Goal: Check status

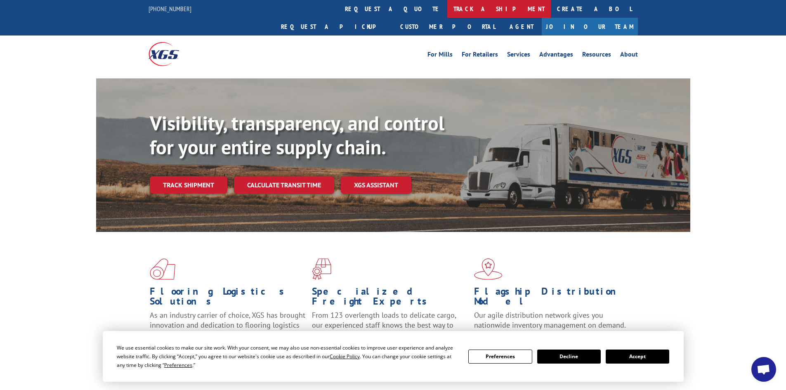
click at [447, 7] on link "track a shipment" at bounding box center [499, 9] width 104 height 18
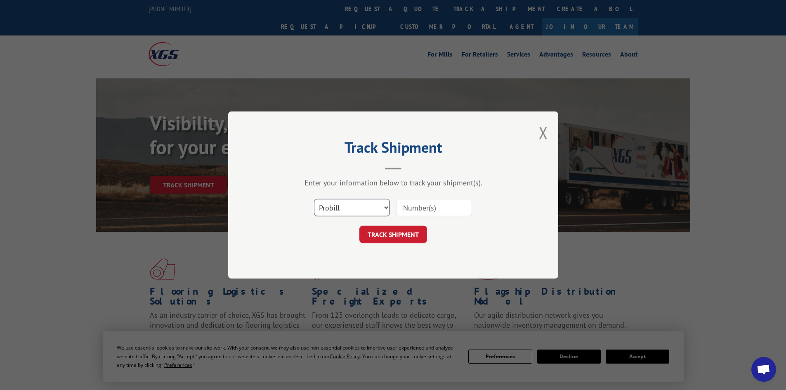
click at [349, 211] on select "Select category... Probill BOL PO" at bounding box center [352, 207] width 76 height 17
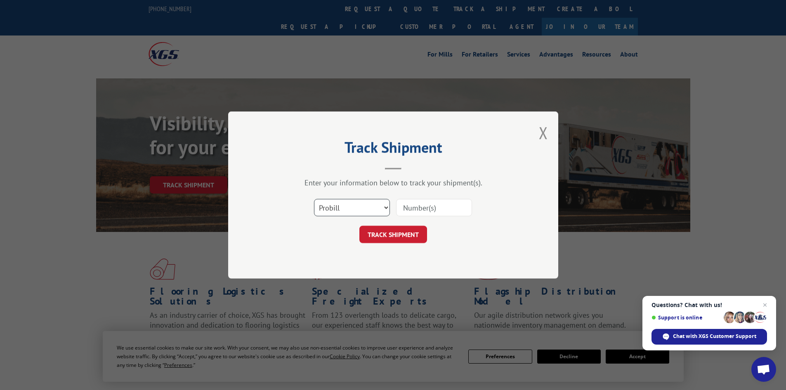
select select "bol"
click at [314, 199] on select "Select category... Probill BOL PO" at bounding box center [352, 207] width 76 height 17
click at [431, 206] on input at bounding box center [434, 207] width 76 height 17
paste input "6044320"
type input "6044320"
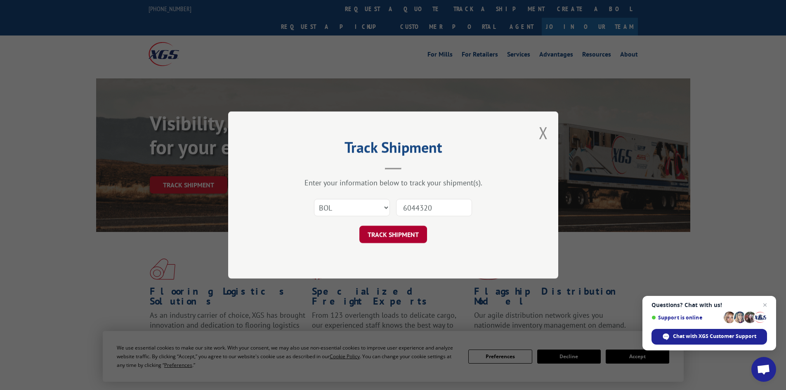
click at [400, 229] on button "TRACK SHIPMENT" at bounding box center [393, 234] width 68 height 17
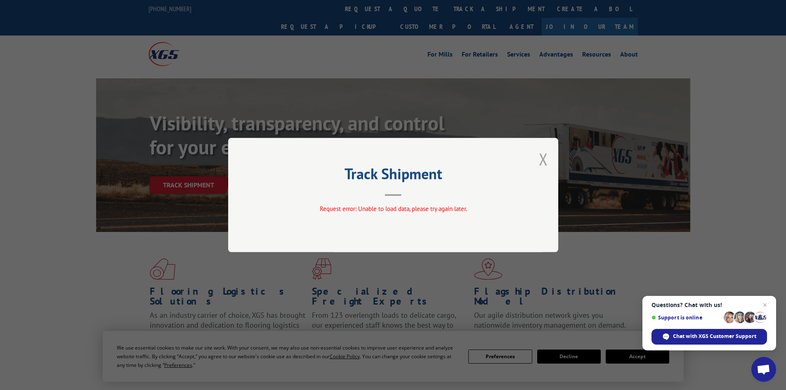
click at [544, 161] on button "Close modal" at bounding box center [543, 159] width 9 height 22
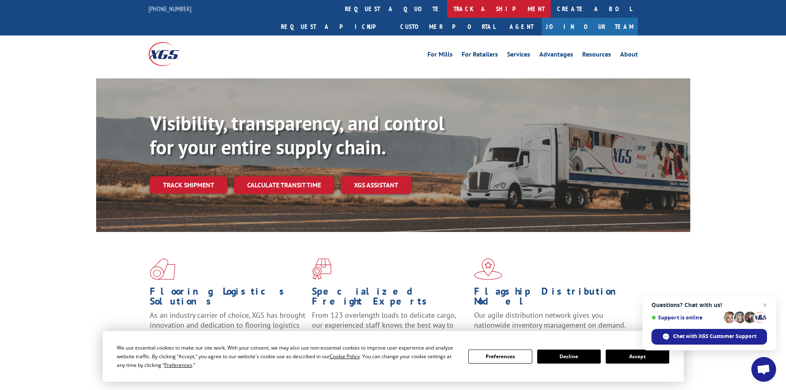
click at [447, 9] on link "track a shipment" at bounding box center [499, 9] width 104 height 18
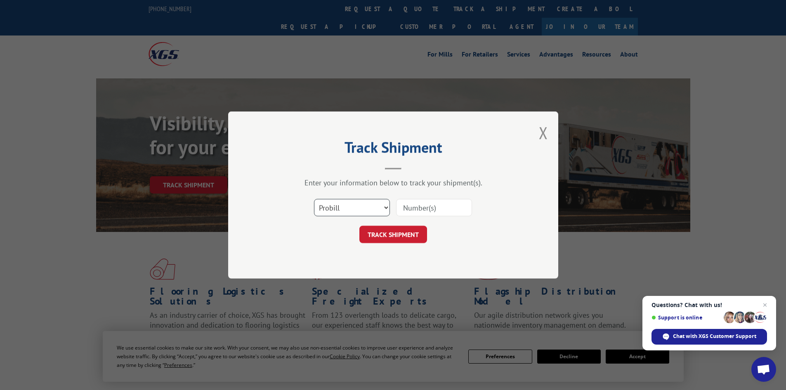
click at [364, 209] on select "Select category... Probill BOL PO" at bounding box center [352, 207] width 76 height 17
select select "po"
click at [314, 199] on select "Select category... Probill BOL PO" at bounding box center [352, 207] width 76 height 17
click at [429, 207] on input at bounding box center [434, 207] width 76 height 17
paste input "63535722"
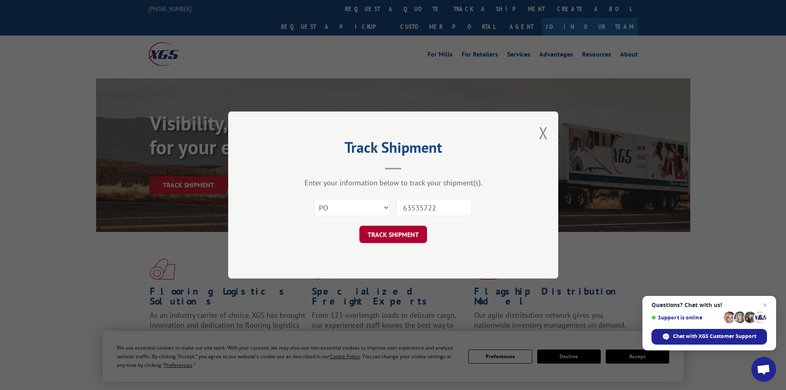
type input "63535722"
click at [384, 233] on button "TRACK SHIPMENT" at bounding box center [393, 234] width 68 height 17
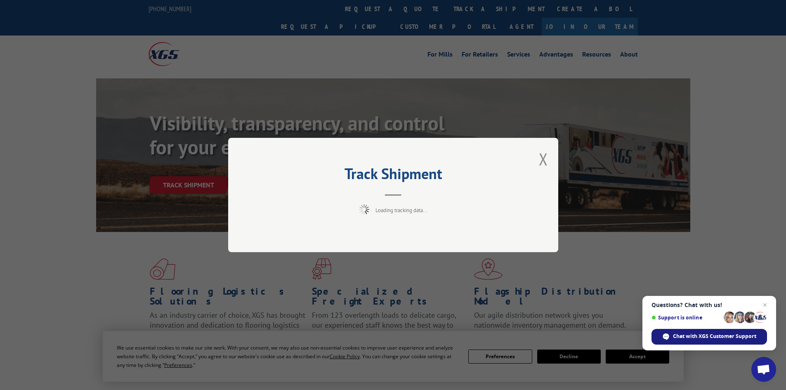
click at [694, 337] on span "Chat with XGS Customer Support" at bounding box center [714, 335] width 83 height 7
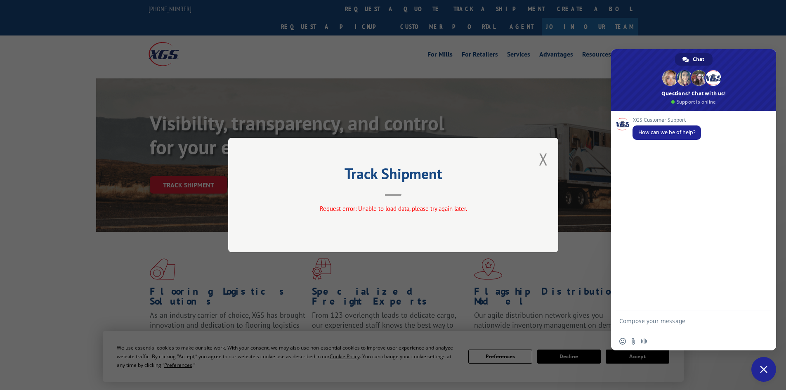
click at [659, 158] on div "XGS Customer Support How can we be of help?" at bounding box center [693, 210] width 165 height 199
click at [648, 322] on textarea "Compose your message..." at bounding box center [684, 324] width 130 height 15
paste textarea "6044320"
click at [631, 329] on textarea "Hello! Trying to get tracking information for BOL6044320" at bounding box center [684, 324] width 130 height 15
click at [669, 330] on textarea "Hello! Trying to get tracking information for BOL 6044320" at bounding box center [684, 324] width 130 height 15
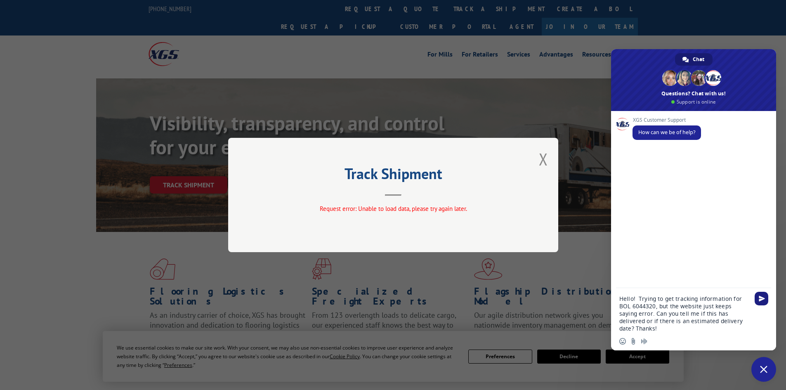
type textarea "Hello! Trying to get tracking information for BOL 6044320, but the website just…"
click at [760, 299] on span "Send" at bounding box center [761, 298] width 6 height 6
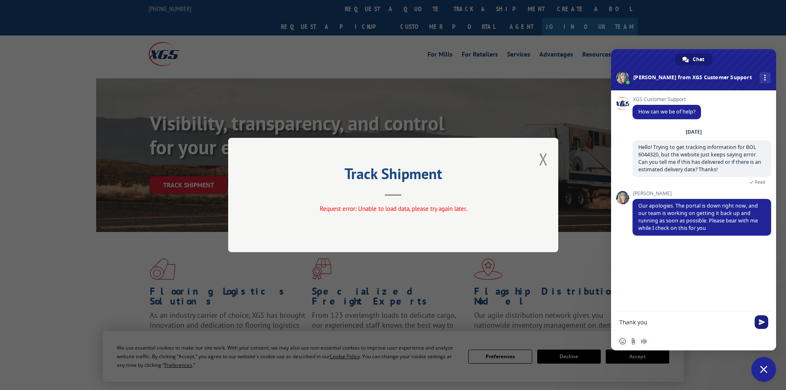
type textarea "Thank you"
click at [758, 322] on span "Send" at bounding box center [761, 322] width 14 height 14
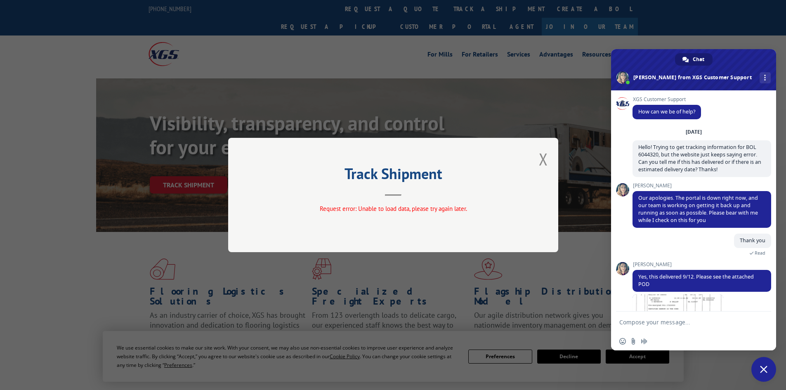
scroll to position [42, 0]
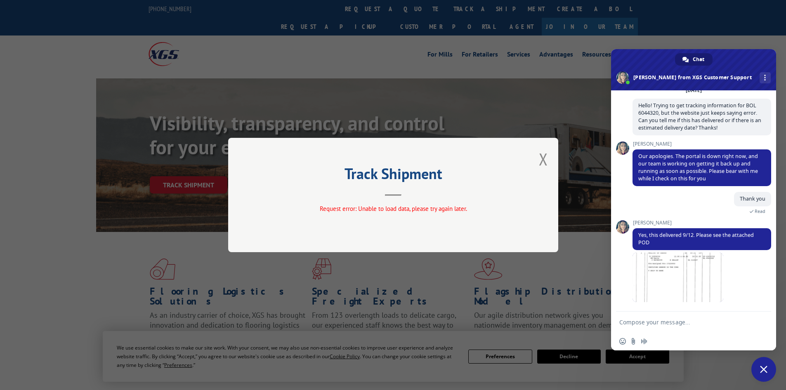
click at [652, 319] on textarea "Compose your message..." at bounding box center [684, 321] width 130 height 7
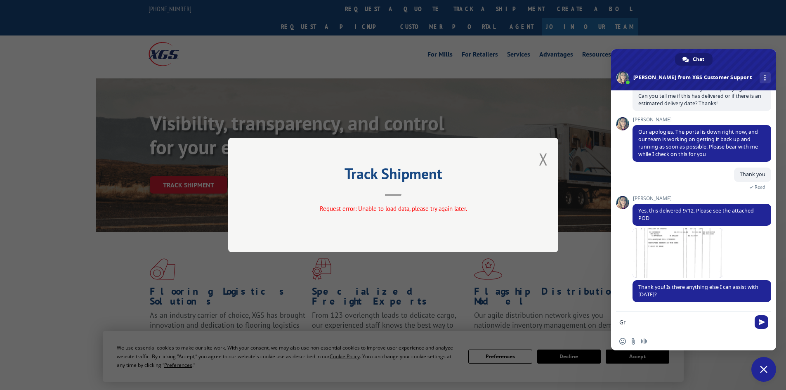
type textarea "G"
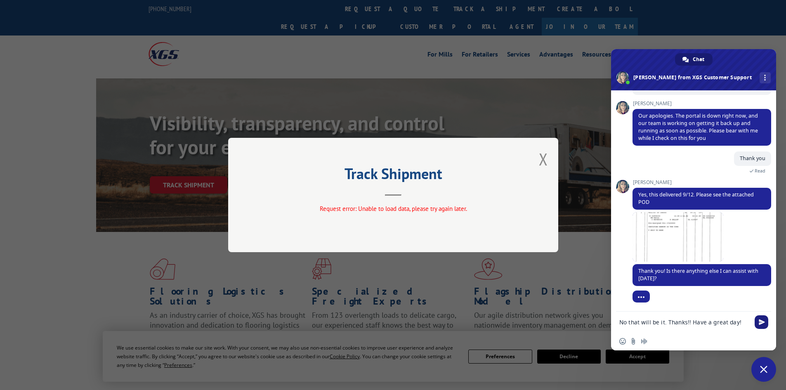
type textarea "No that will be it. Thanks!! Have a great day!"
click at [759, 320] on span "Send" at bounding box center [761, 322] width 6 height 6
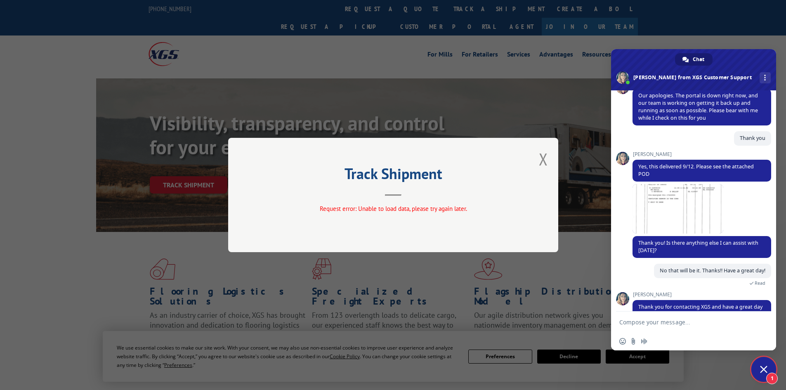
scroll to position [144, 0]
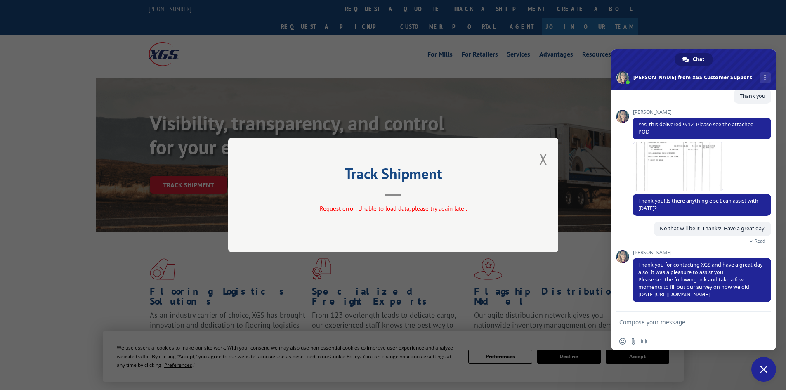
click at [768, 370] on span "Close chat" at bounding box center [763, 369] width 25 height 25
